Goal: Task Accomplishment & Management: Manage account settings

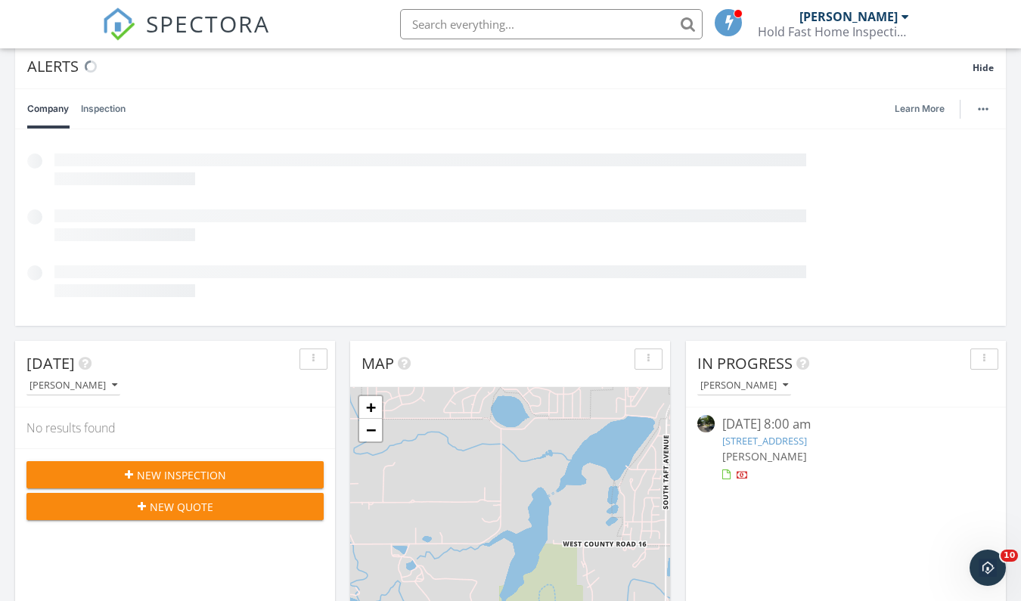
scroll to position [129, 0]
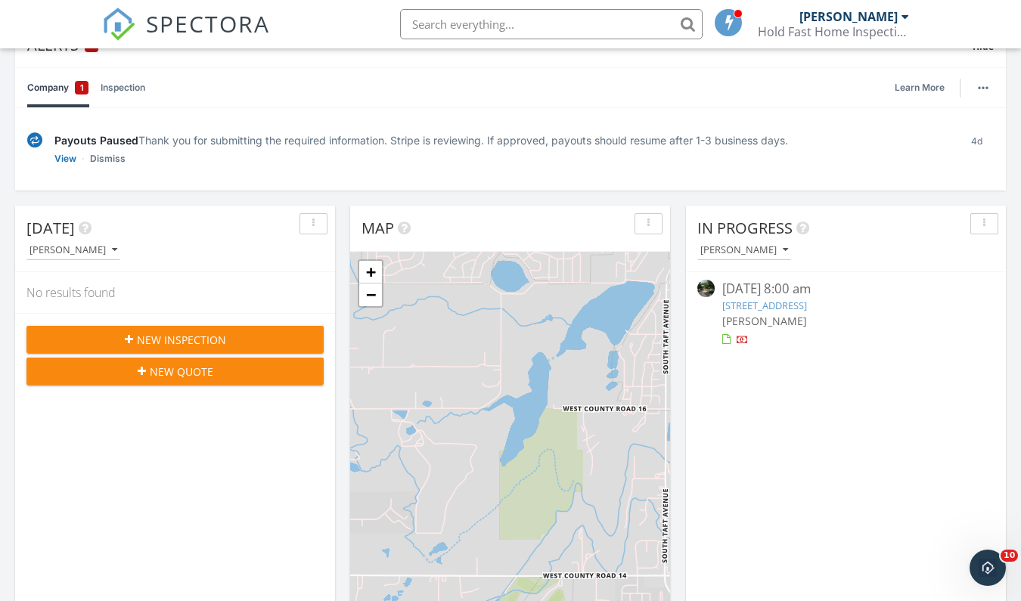
click at [775, 314] on span "[PERSON_NAME]" at bounding box center [764, 321] width 85 height 14
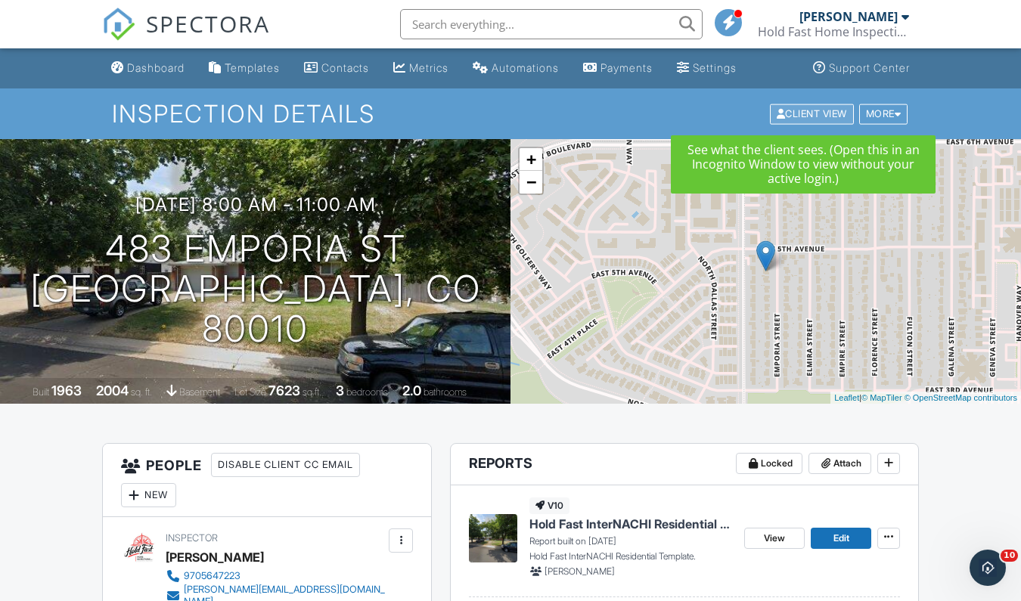
click at [825, 120] on div "Client View" at bounding box center [812, 114] width 84 height 20
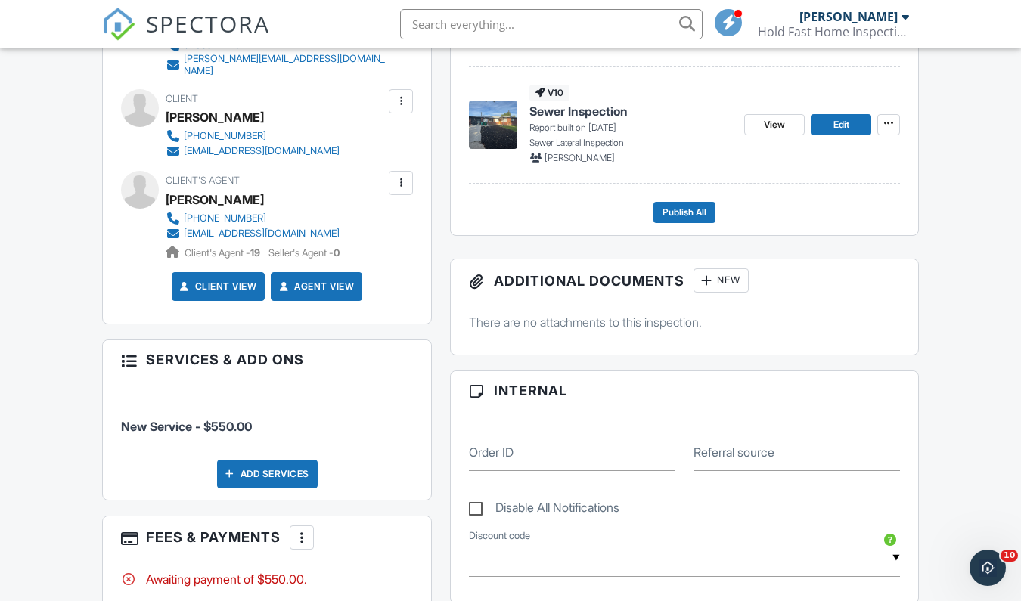
scroll to position [291, 0]
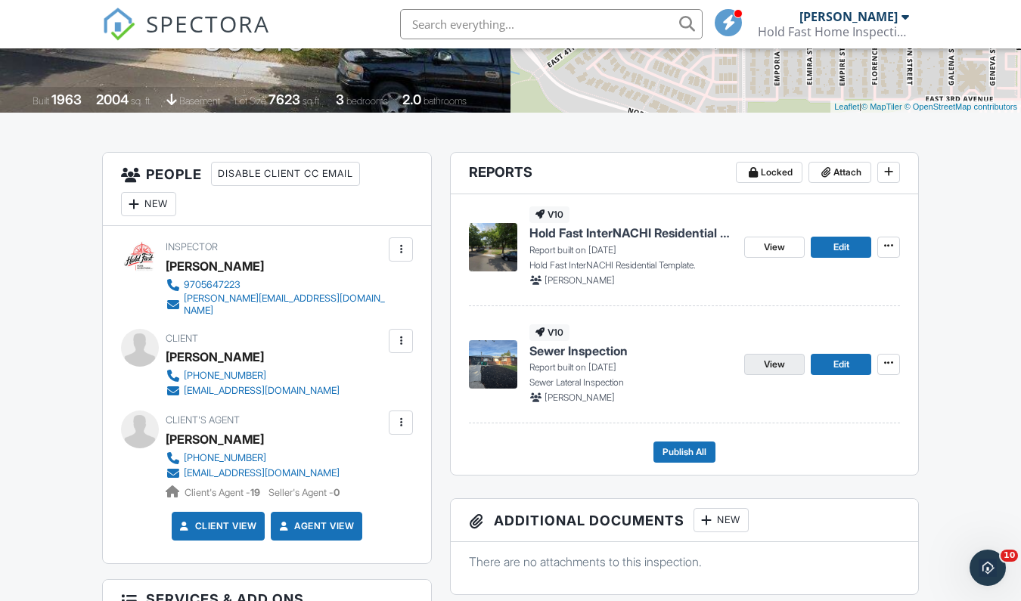
click at [776, 368] on span "View" at bounding box center [774, 364] width 21 height 15
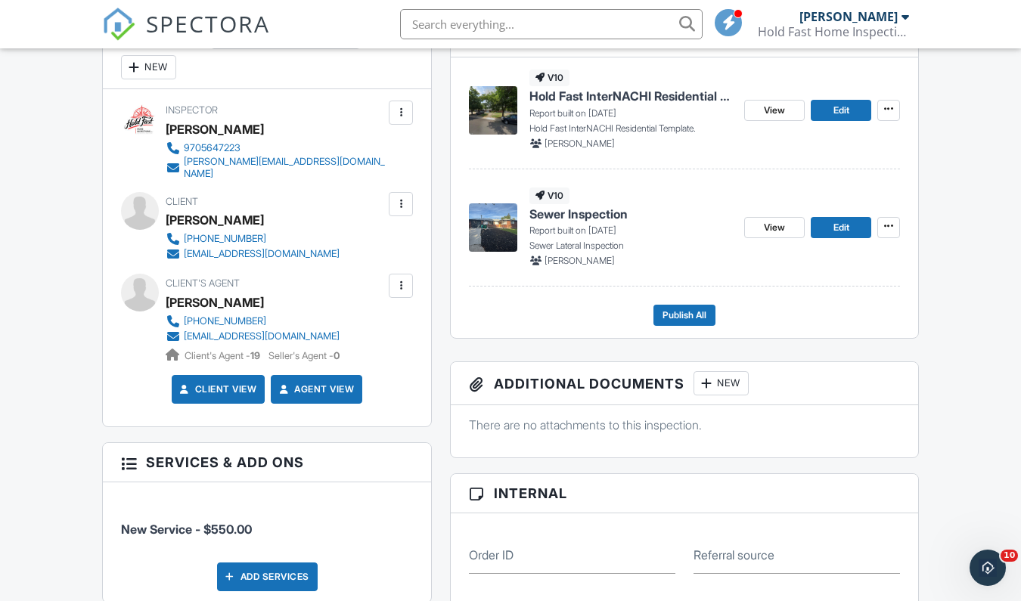
scroll to position [141, 0]
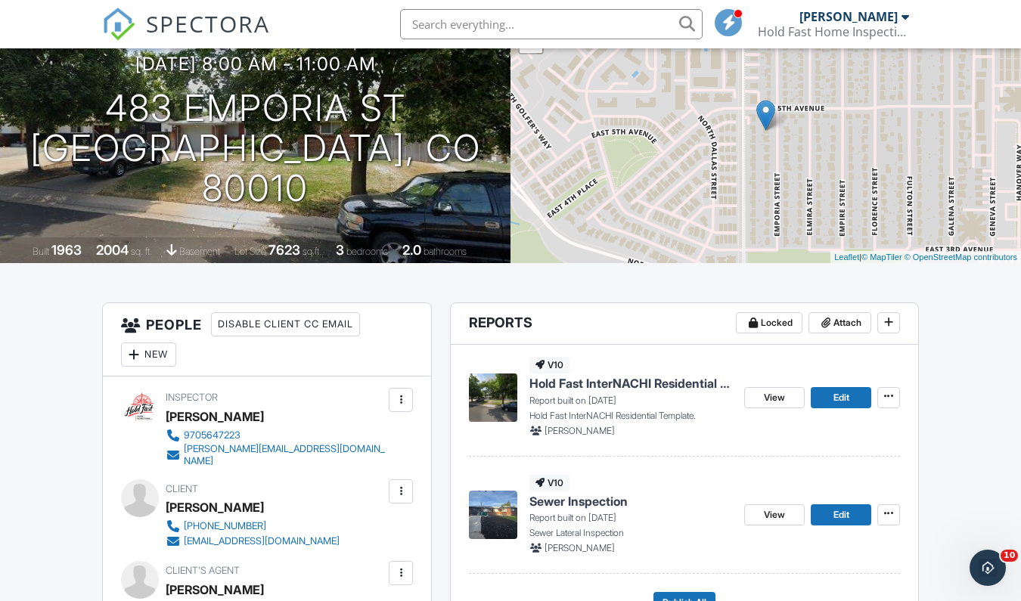
click at [454, 201] on div "09/28/2025 8:00 am - 11:00 am 483 Emporia St Aurora, CO 80010 Built 1963 2004 s…" at bounding box center [255, 130] width 510 height 265
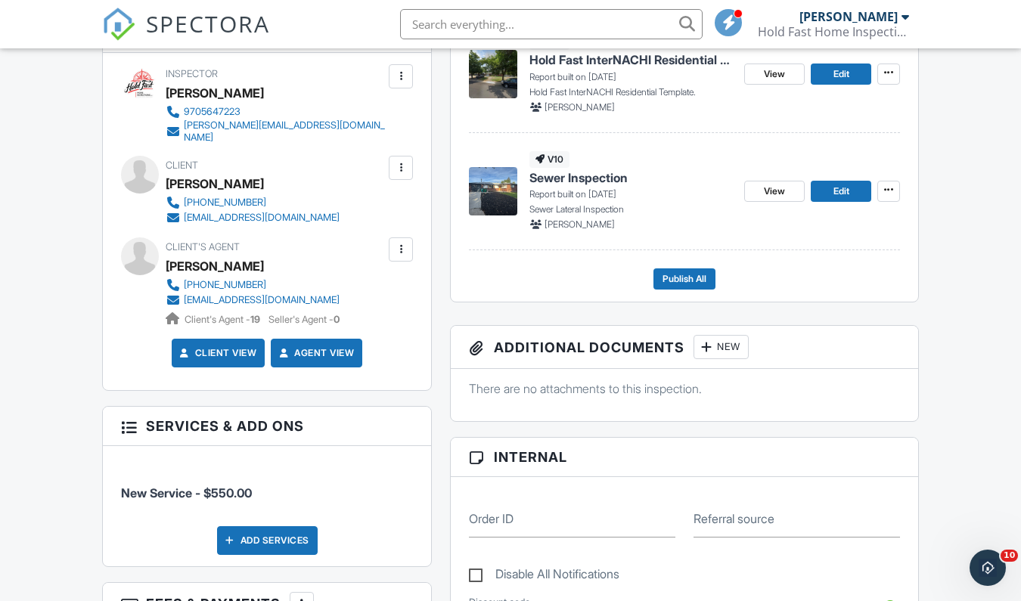
scroll to position [441, 0]
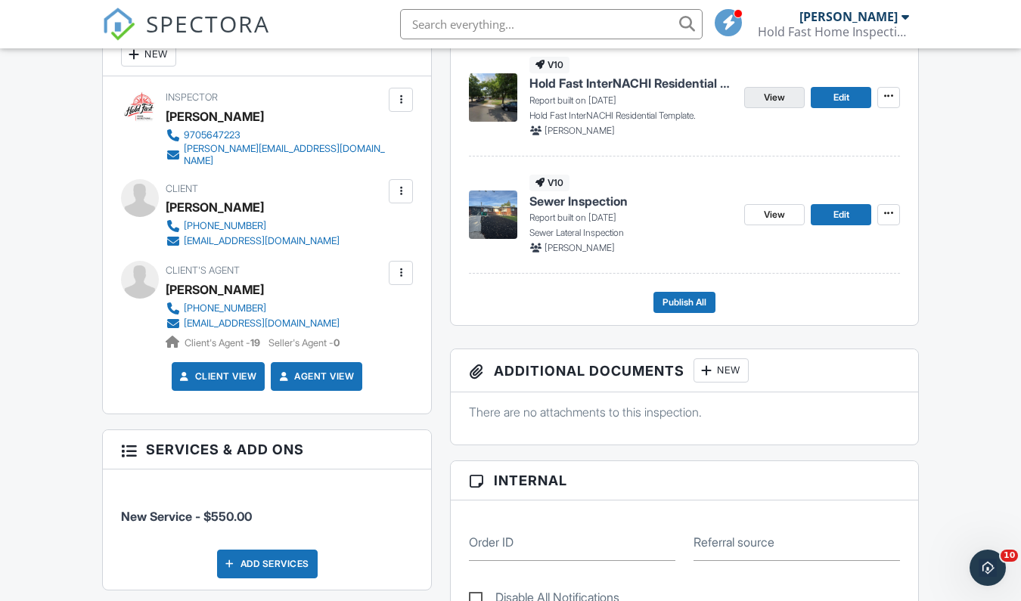
click at [777, 95] on span "View" at bounding box center [774, 97] width 21 height 15
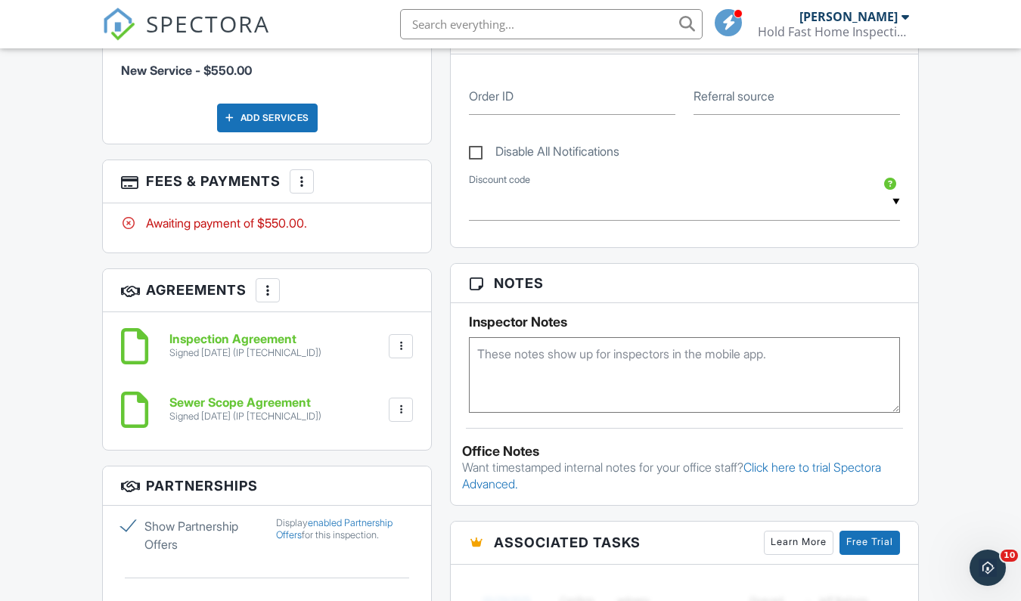
scroll to position [890, 0]
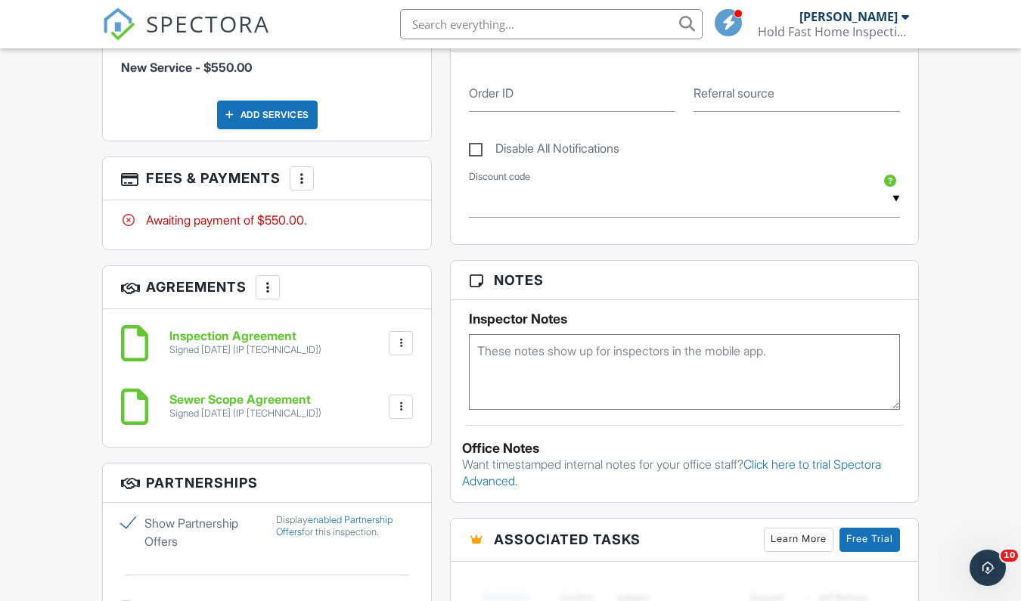
click at [304, 171] on div at bounding box center [301, 178] width 15 height 15
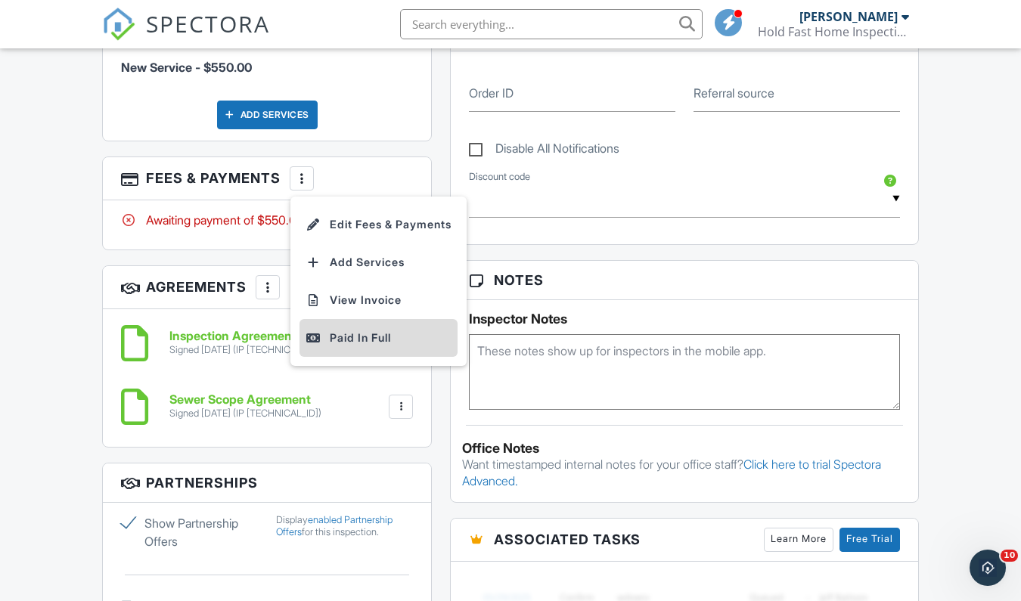
click at [350, 329] on div "Paid In Full" at bounding box center [379, 338] width 146 height 18
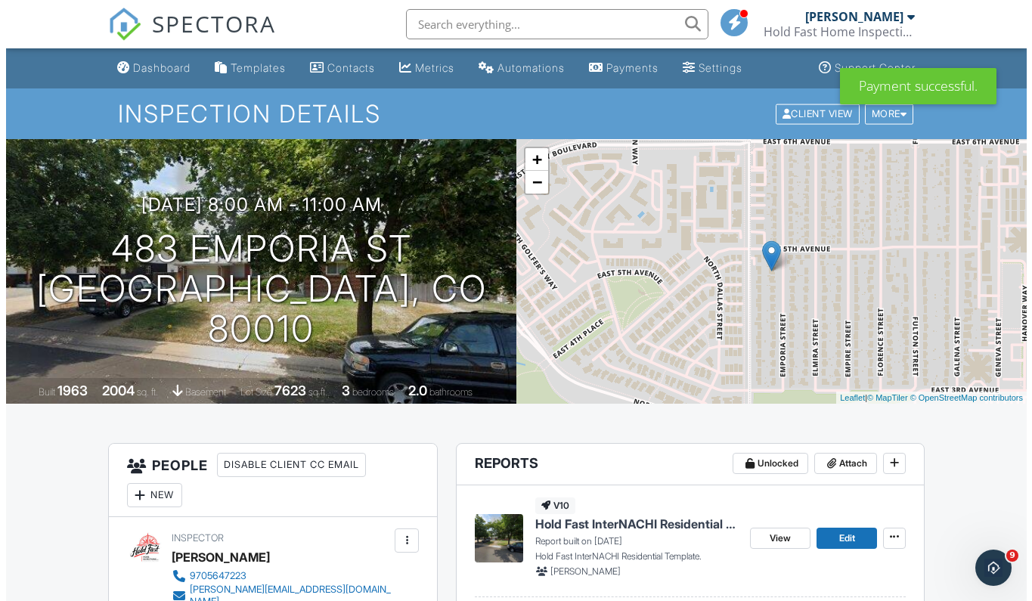
scroll to position [419, 0]
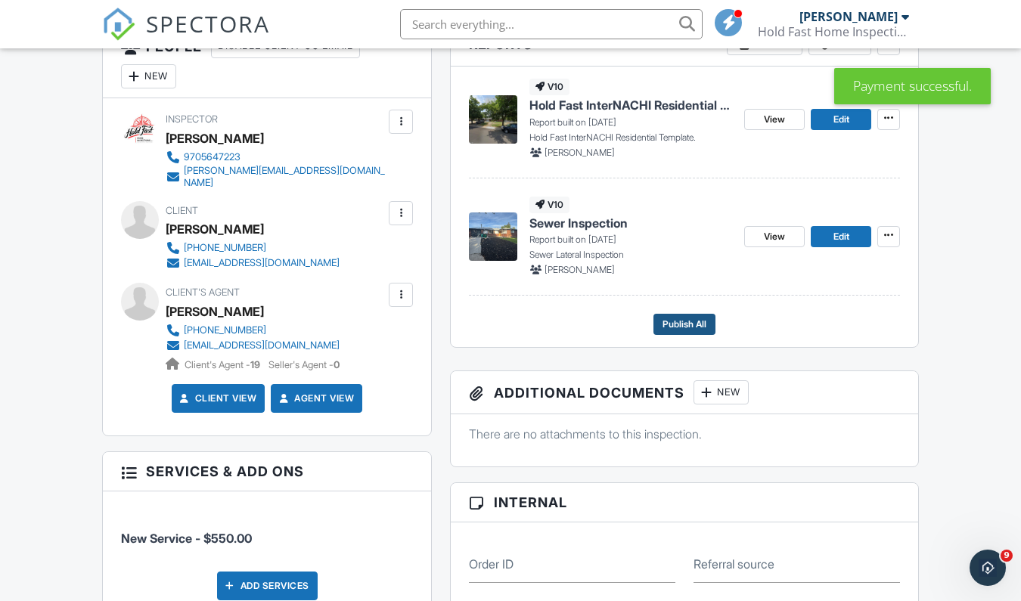
click at [668, 326] on span "Publish All" at bounding box center [684, 324] width 44 height 15
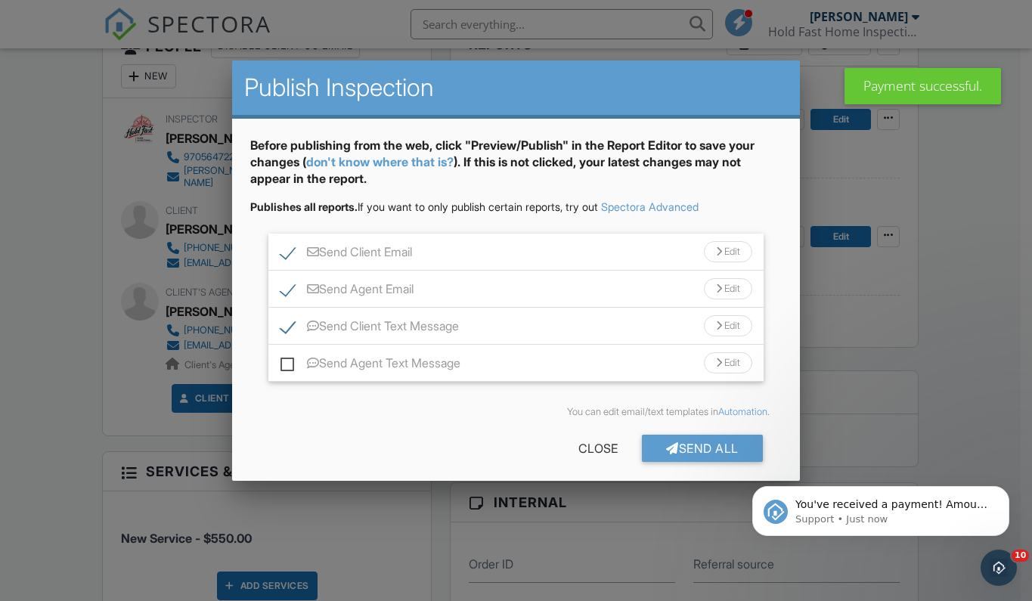
scroll to position [0, 0]
click at [706, 454] on div "Send All" at bounding box center [702, 448] width 121 height 27
